Goal: Check status: Check status

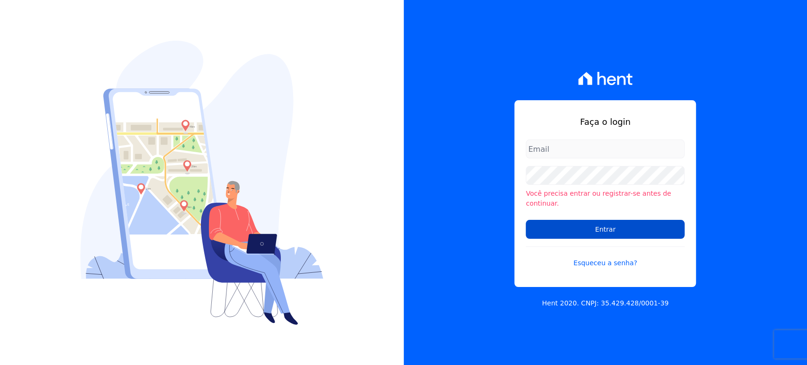
type input "[PERSON_NAME][EMAIL_ADDRESS][DOMAIN_NAME]"
click at [582, 225] on input "Entrar" at bounding box center [605, 229] width 159 height 19
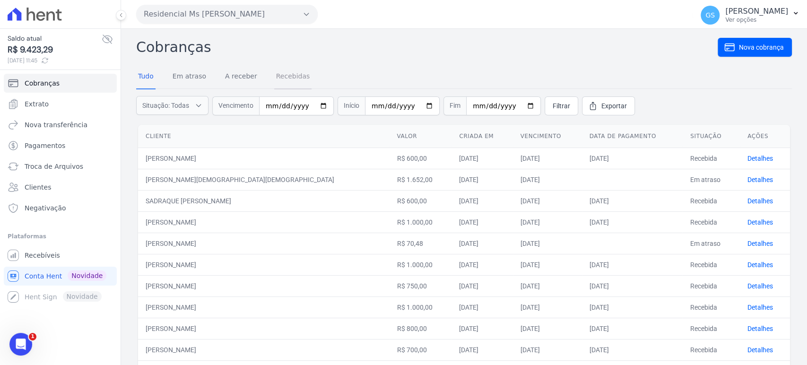
click at [286, 77] on link "Recebidas" at bounding box center [293, 77] width 38 height 25
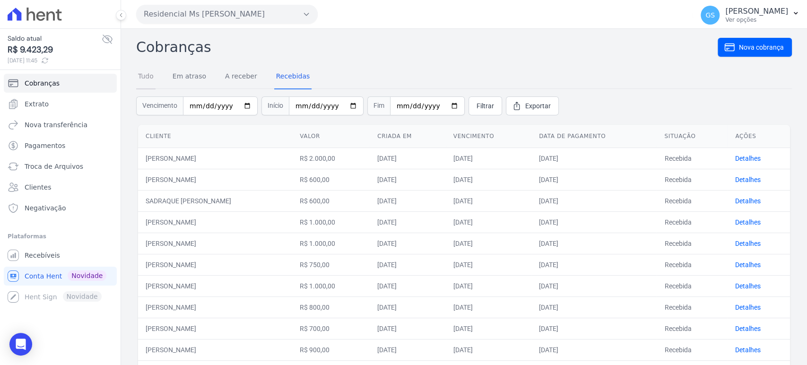
click at [151, 75] on link "Tudo" at bounding box center [145, 77] width 19 height 25
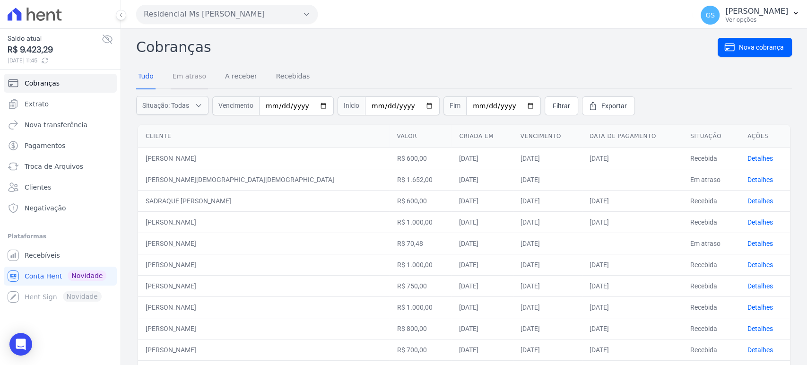
click at [188, 77] on link "Em atraso" at bounding box center [189, 77] width 37 height 25
